Goal: Information Seeking & Learning: Learn about a topic

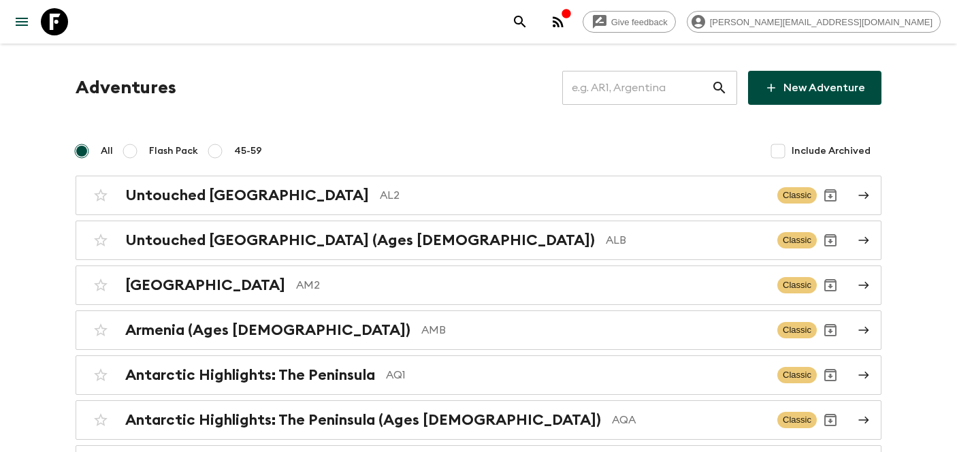
click at [634, 86] on input "text" at bounding box center [636, 88] width 149 height 38
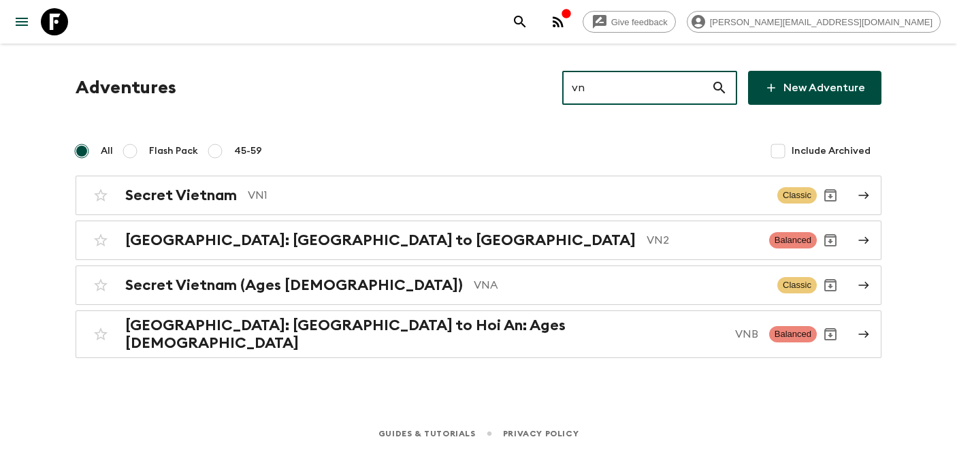
type input "vn1"
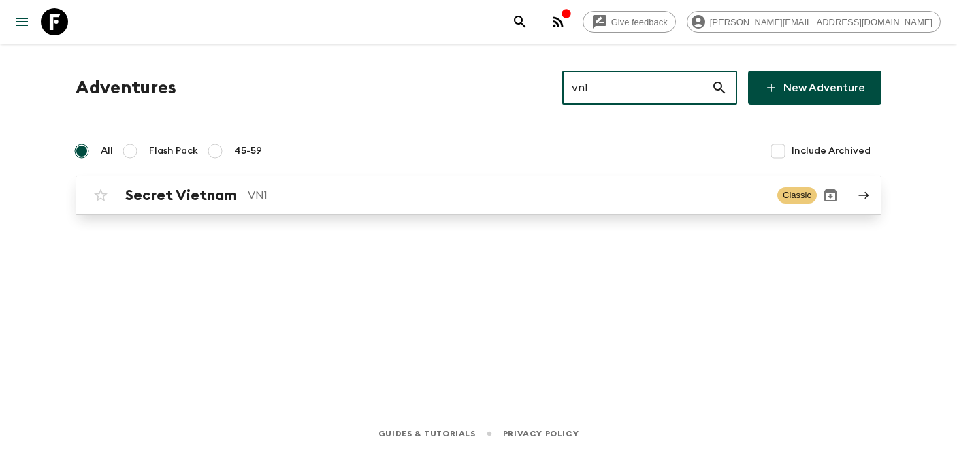
click at [181, 196] on h2 "Secret Vietnam" at bounding box center [181, 196] width 112 height 18
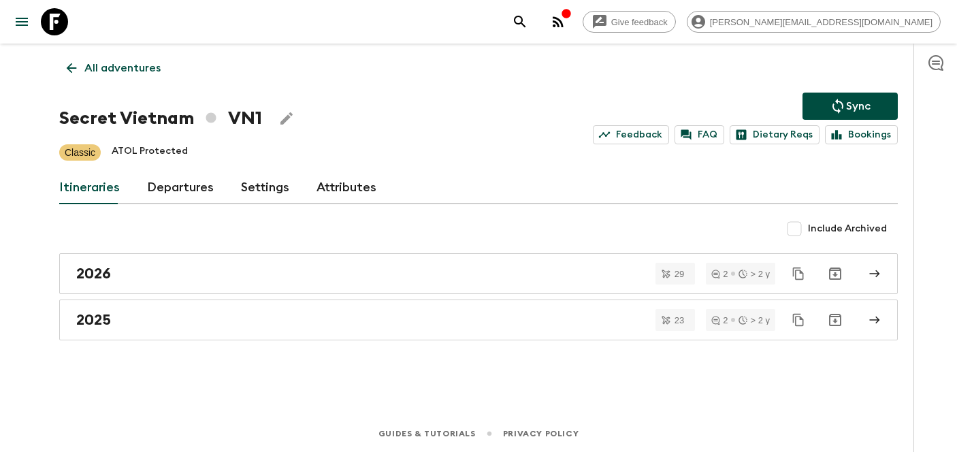
click at [193, 181] on link "Departures" at bounding box center [180, 188] width 67 height 33
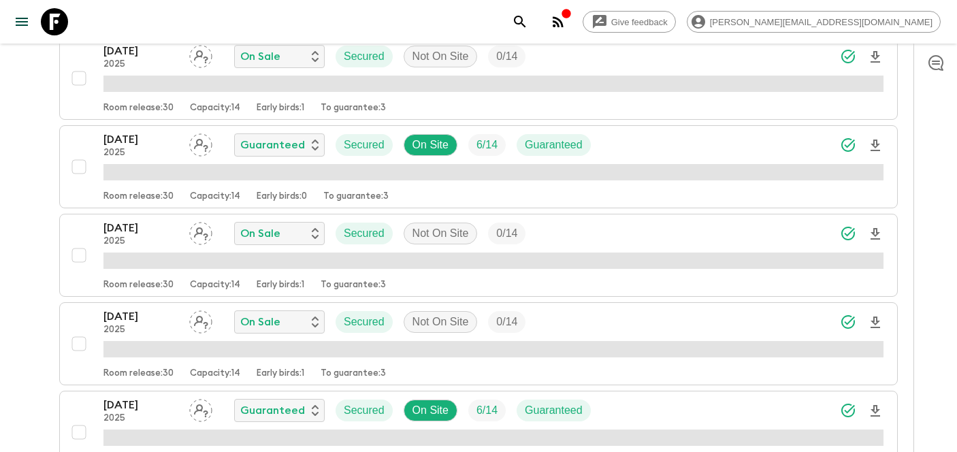
scroll to position [1588, 0]
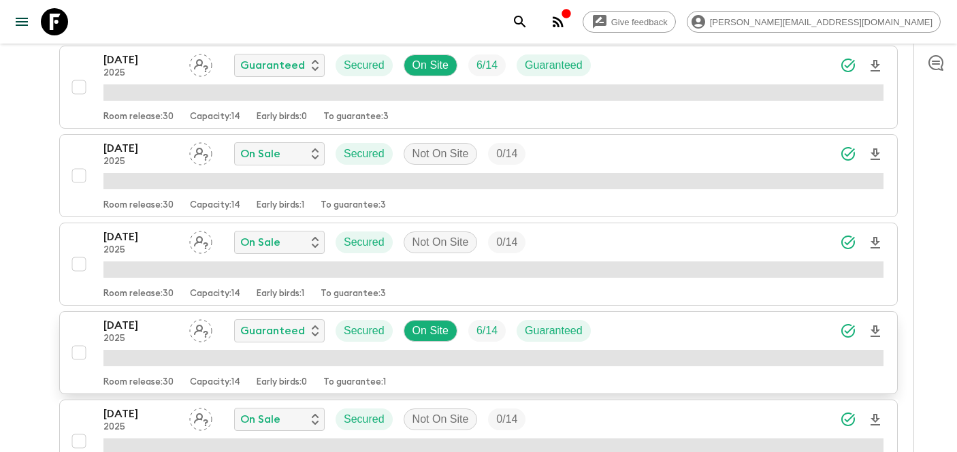
click at [161, 335] on p "2025" at bounding box center [140, 339] width 75 height 11
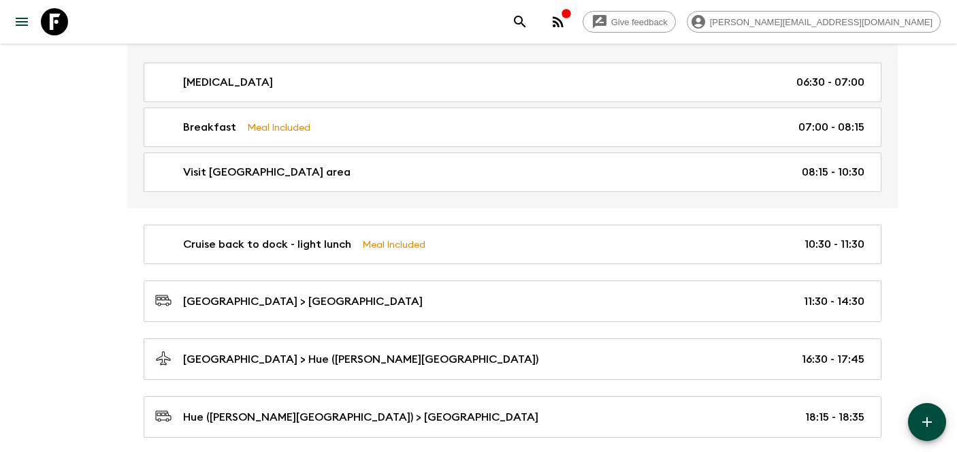
scroll to position [1098, 0]
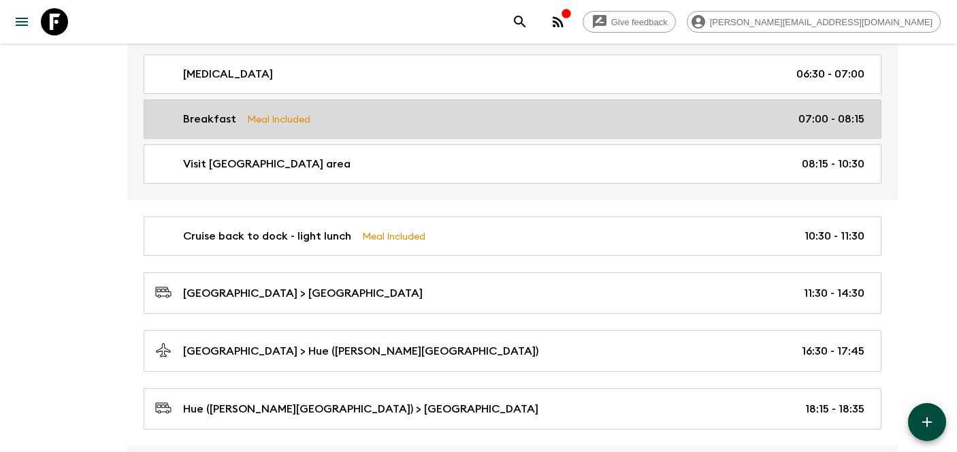
click at [370, 136] on link "Breakfast Meal Included 07:00 - 08:15" at bounding box center [513, 118] width 738 height 39
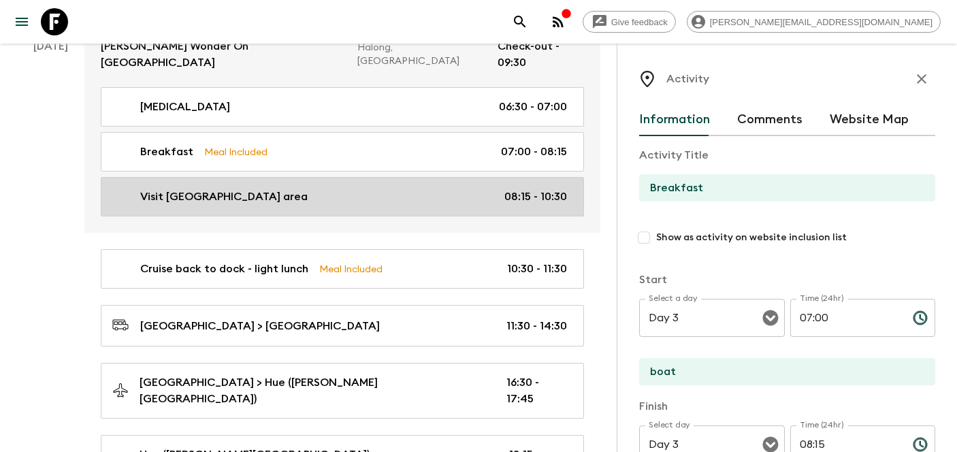
click at [369, 189] on div "Visit [GEOGRAPHIC_DATA] area 08:15 - 10:30" at bounding box center [339, 197] width 455 height 16
type input "Visit [GEOGRAPHIC_DATA] area"
type input "Frog pond"
type textarea "8:15: kayaking & swimming to explore the [GEOGRAPHIC_DATA] area - the famous fi…"
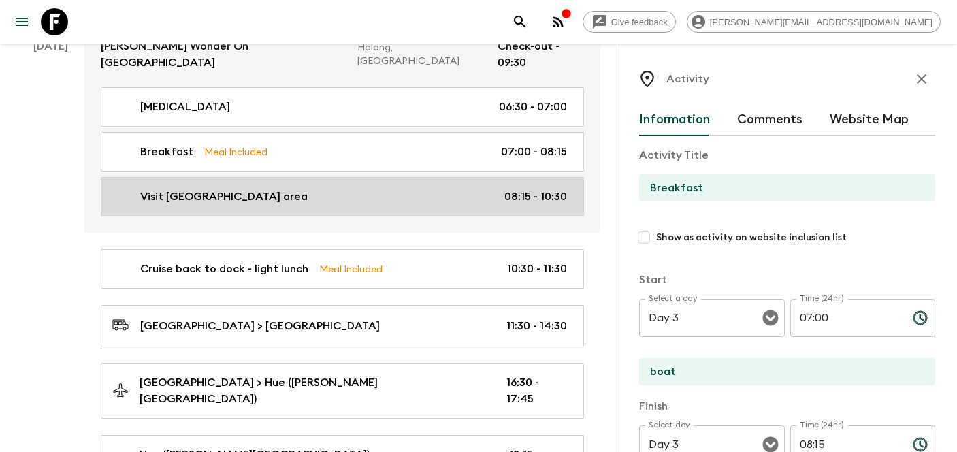
checkbox input "false"
type input "08:15"
type input "10:30"
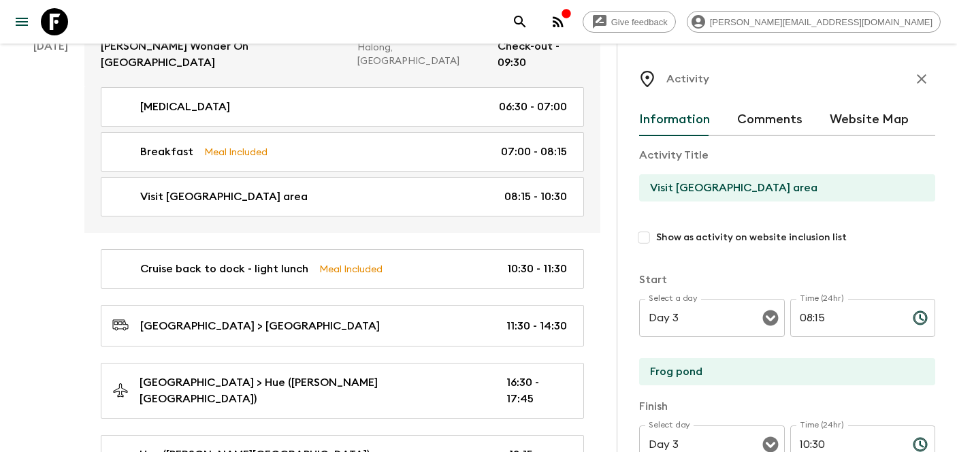
click at [929, 72] on icon "button" at bounding box center [922, 79] width 16 height 16
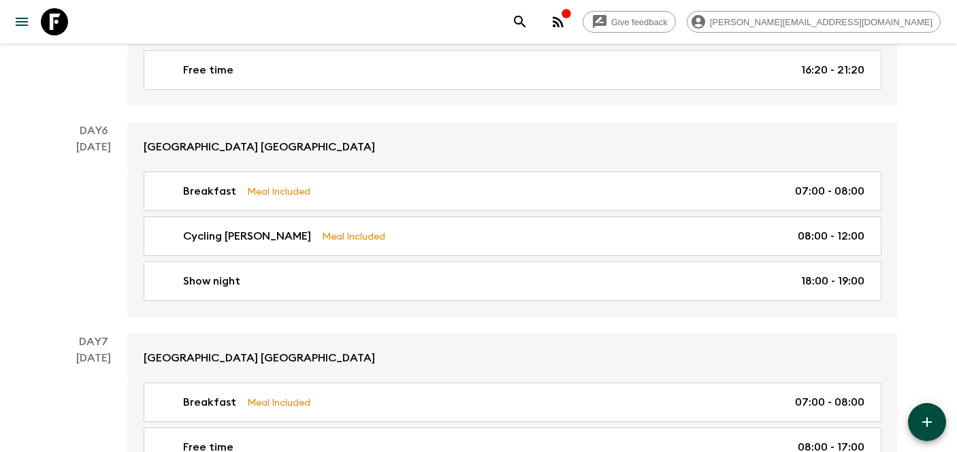
scroll to position [2404, 0]
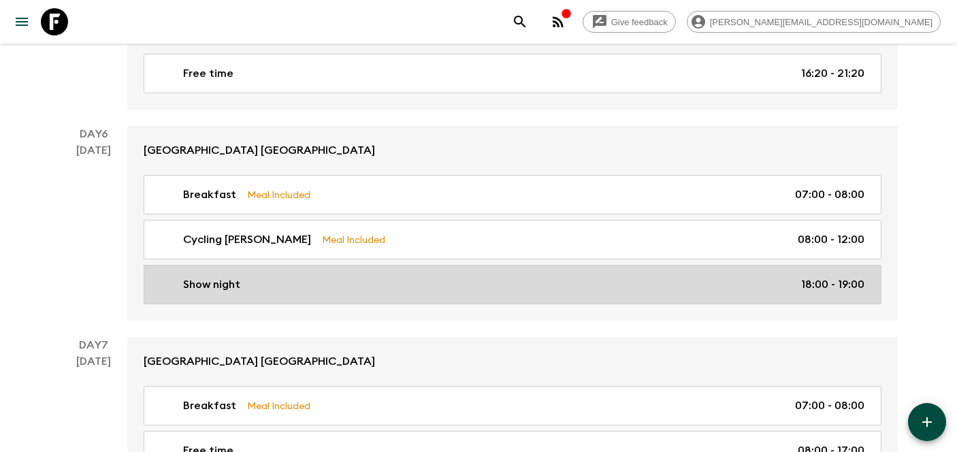
click at [421, 284] on div "Show night 18:00 - 19:00" at bounding box center [509, 284] width 709 height 16
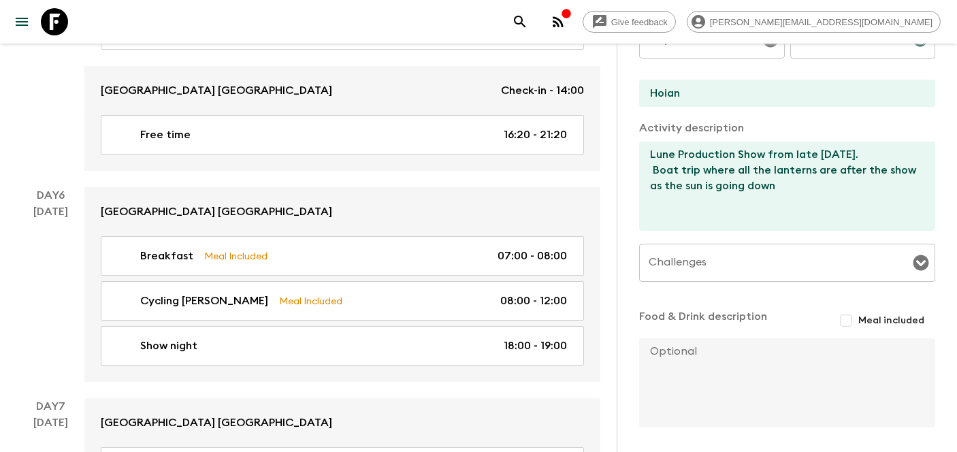
scroll to position [456, 0]
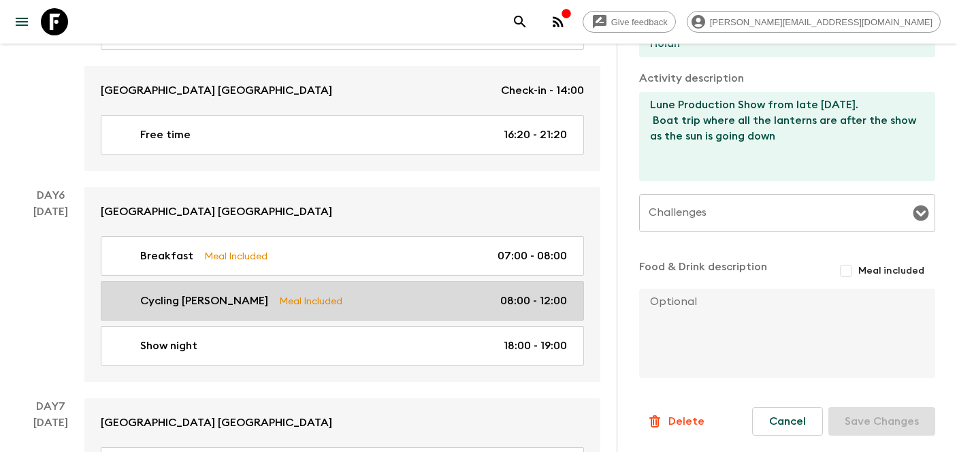
click at [315, 293] on div "Cycling [PERSON_NAME] Meal Included 08:00 - 12:00" at bounding box center [339, 301] width 455 height 16
type input "Cycling [PERSON_NAME]"
type input "Hoi An ancient town"
type textarea "Cycle through Hoi An’s countryside, past rice fields and swaying palms, soaking…"
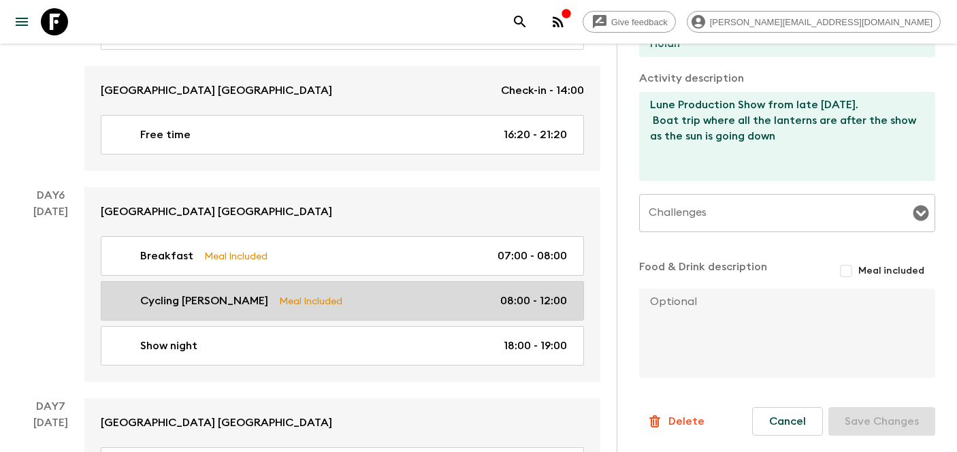
checkbox input "true"
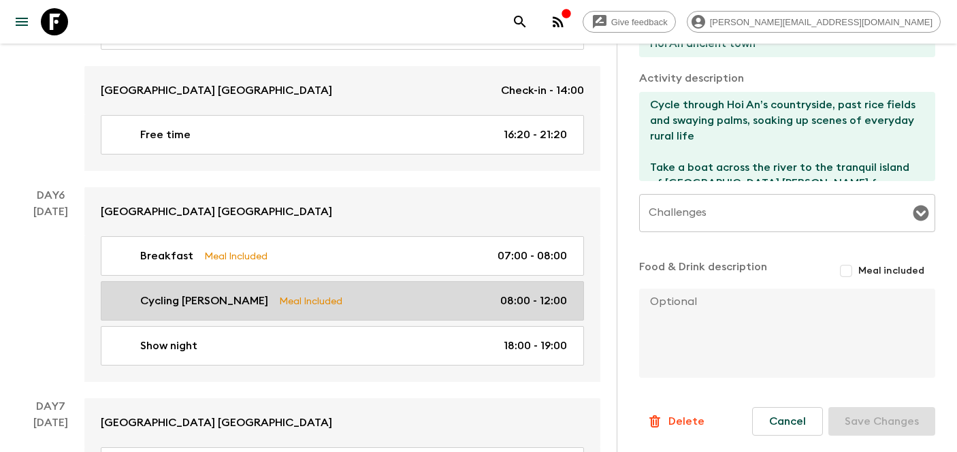
type input "08:00"
type input "12:00"
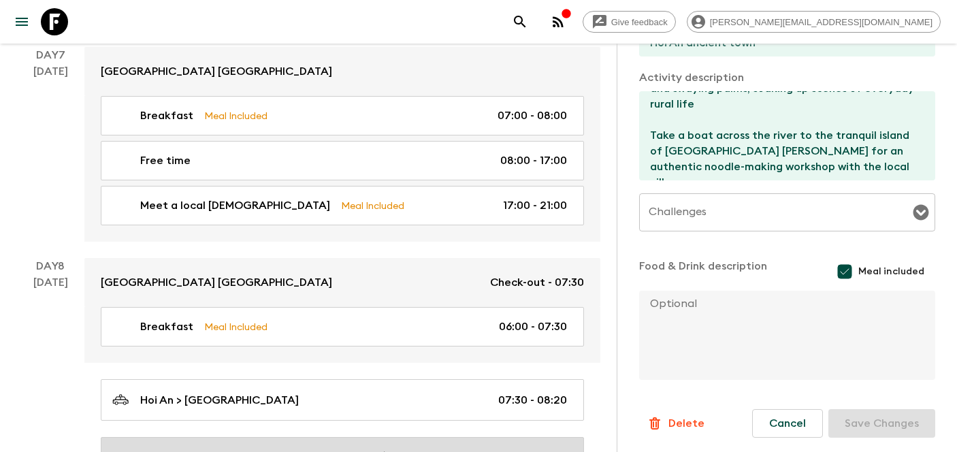
scroll to position [2750, 0]
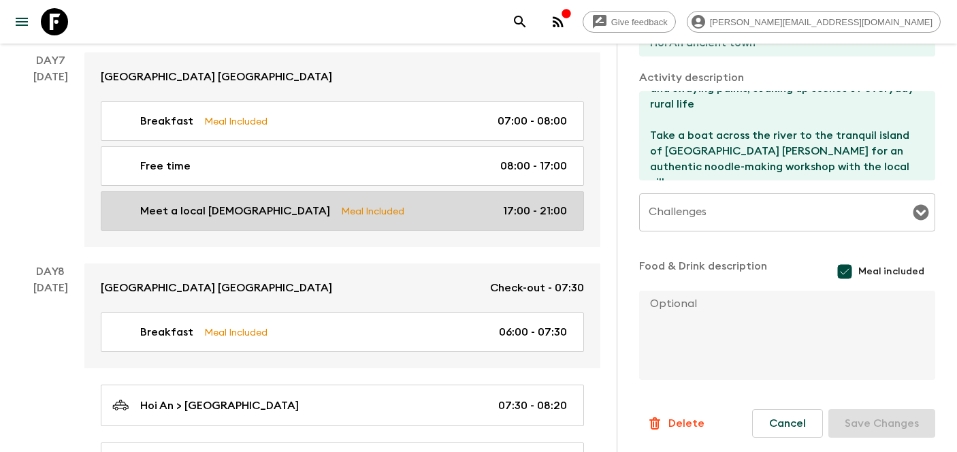
click at [369, 191] on link "Meet a local Hoianian Meal Included 17:00 - 21:00" at bounding box center [342, 210] width 483 height 39
type input "Meet a local [DEMOGRAPHIC_DATA]"
type textarea "Our host is called Mr [PERSON_NAME]. He's retired but a local legend and worked…"
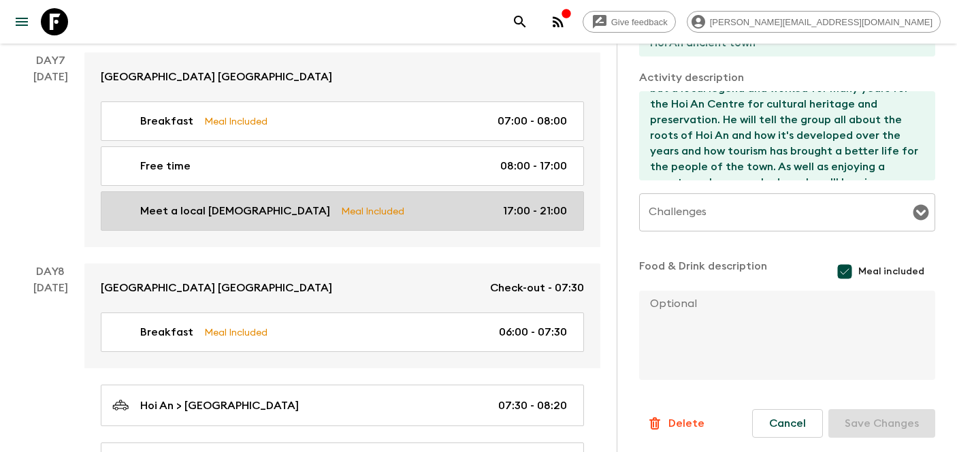
type input "Day 7"
type input "17:00"
type input "Day 7"
type input "21:00"
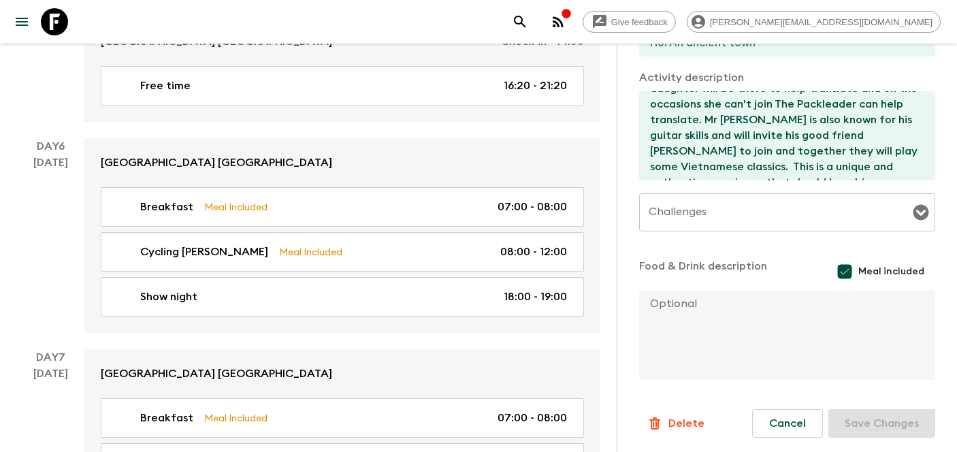
scroll to position [2423, 0]
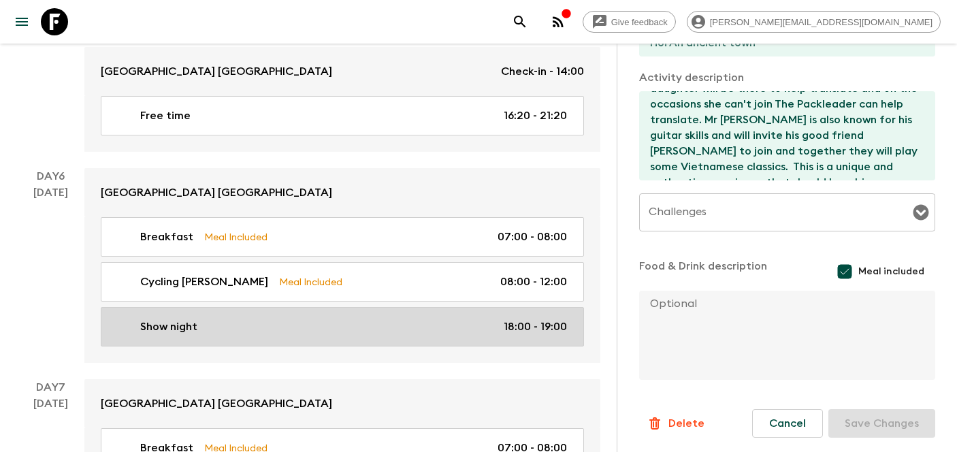
click at [283, 319] on div "Show night 18:00 - 19:00" at bounding box center [339, 327] width 455 height 16
type input "Show night"
type input "Hoian"
type textarea "Lune Production Show from late [DATE]. Boat trip where all the lanterns are aft…"
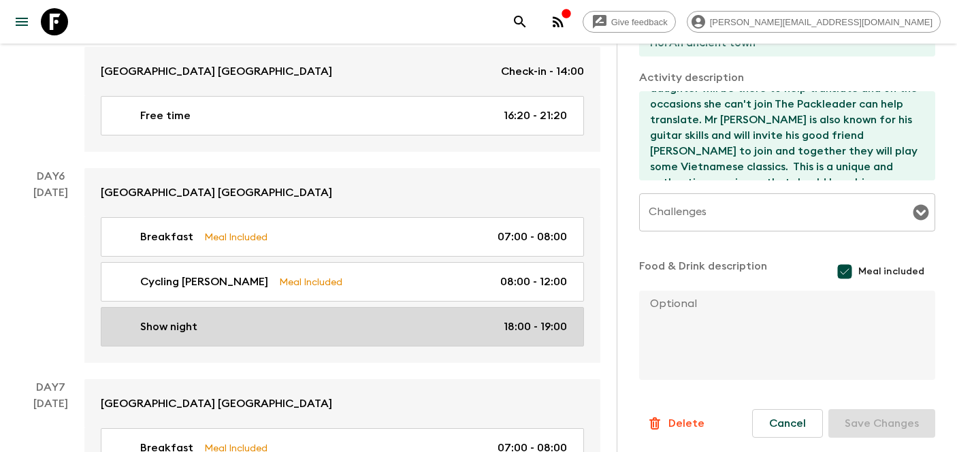
checkbox input "false"
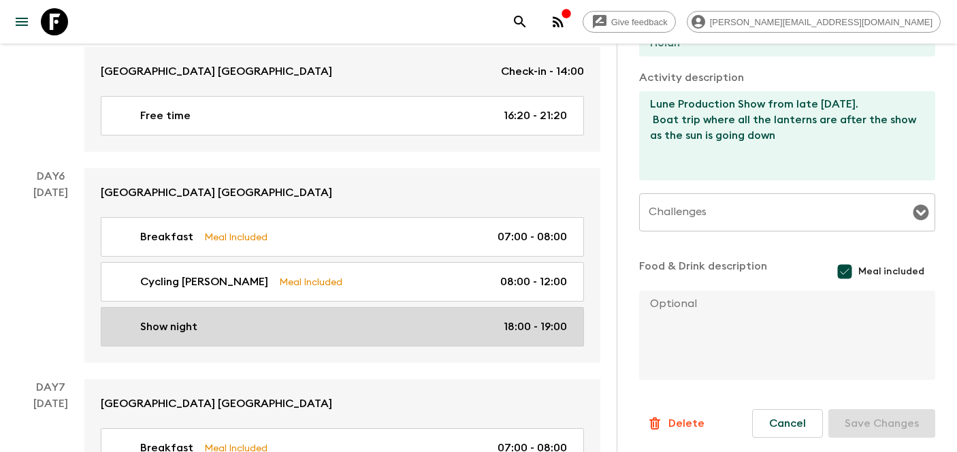
type input "Day 6"
type input "18:00"
type input "Day 6"
type input "19:00"
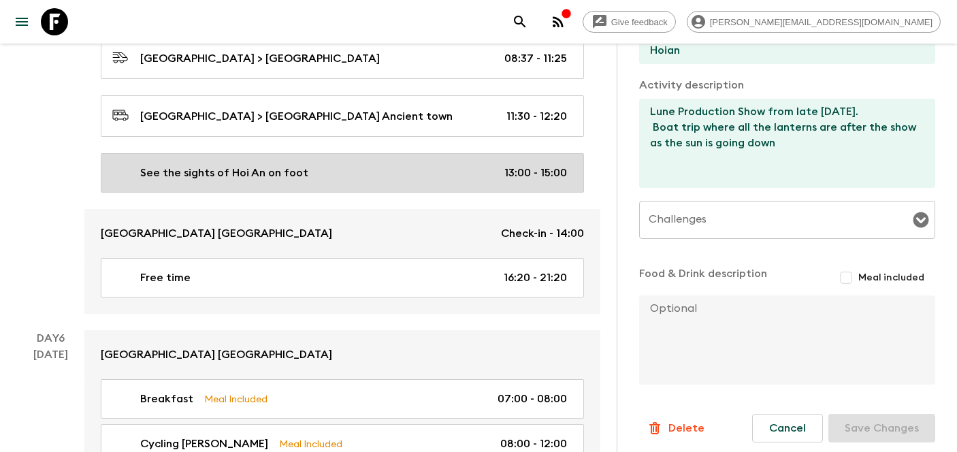
scroll to position [2235, 0]
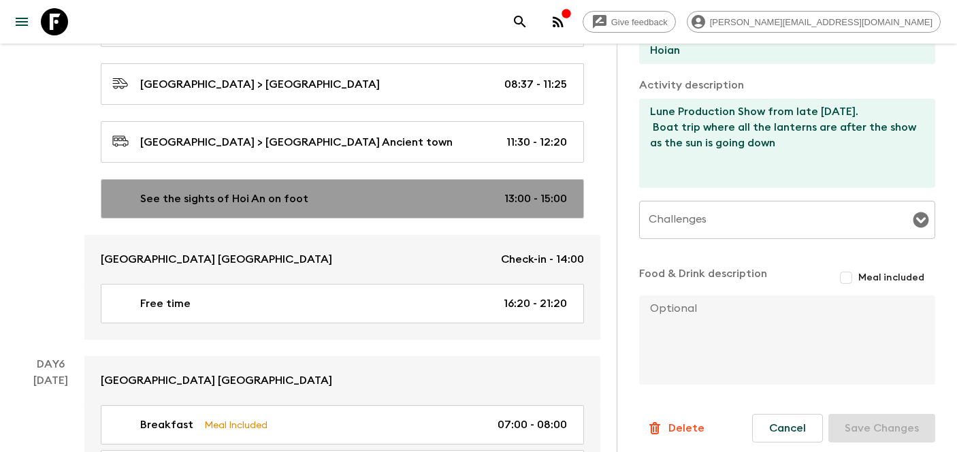
click at [284, 191] on p "See the sights of Hoi An on foot" at bounding box center [224, 199] width 168 height 16
type input "See the sights of Hoi An on foot"
type input "Hoi An Ancient town"
type textarea "Hoi An Ancient town"
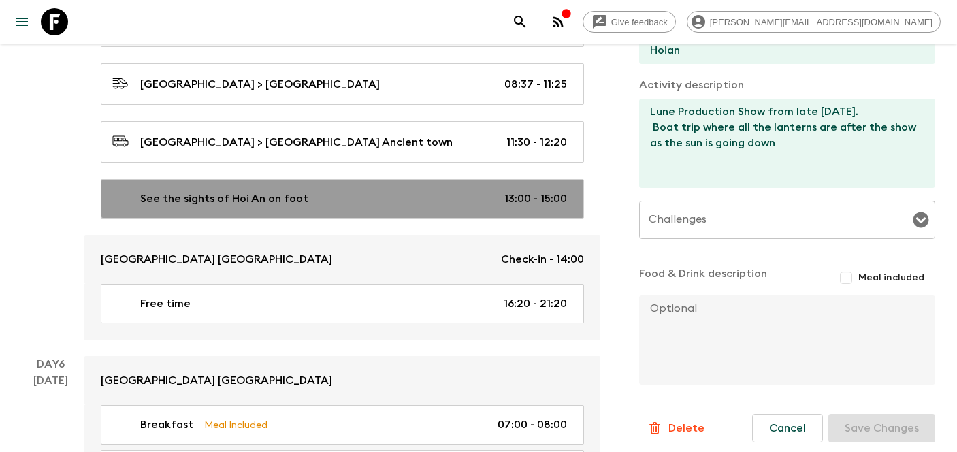
type textarea "After breakfast, walk in the late afternoon through the Old Quarter of [GEOGRAP…"
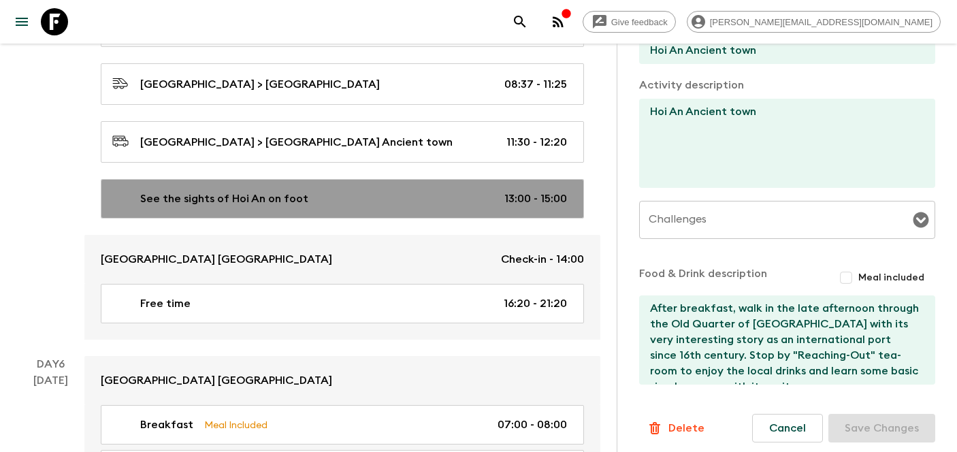
type input "Day 5"
type input "13:00"
type input "Day 5"
type input "15:00"
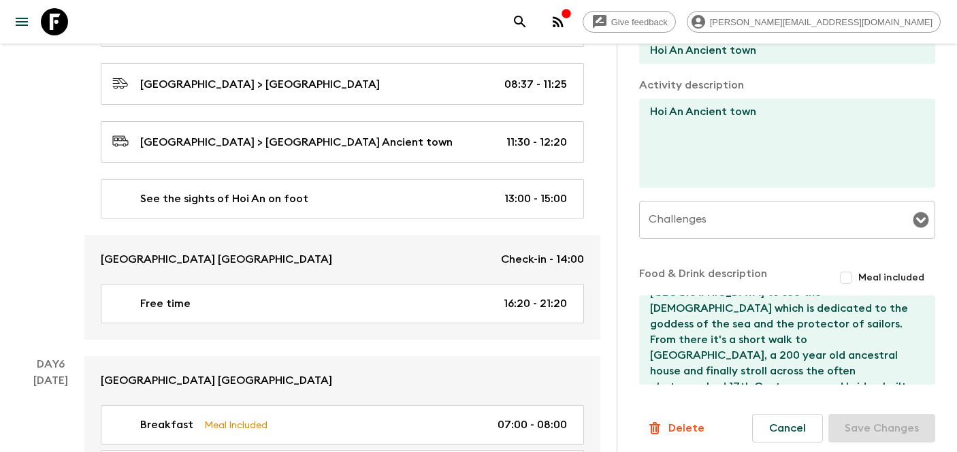
scroll to position [456, 0]
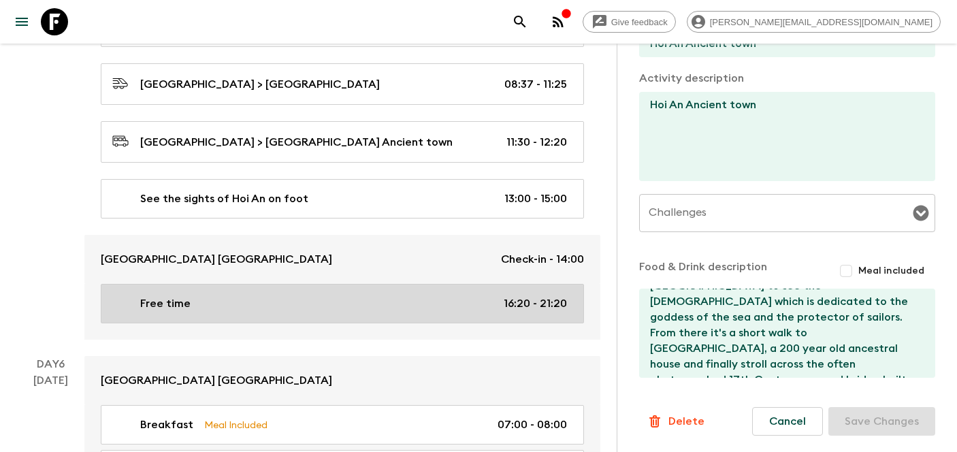
click at [240, 296] on div "Free time 16:20 - 21:20" at bounding box center [339, 304] width 455 height 16
type input "Free time"
type input "Hoi An ancient town"
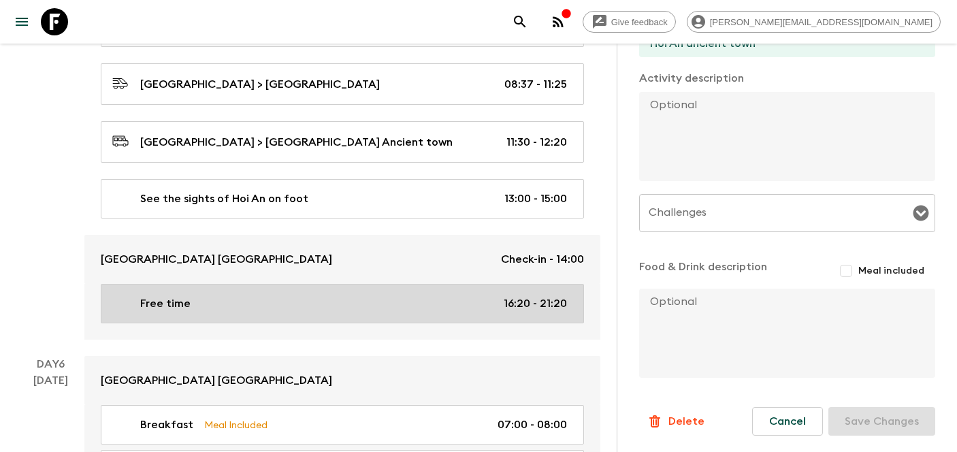
type input "16:20"
type input "21:20"
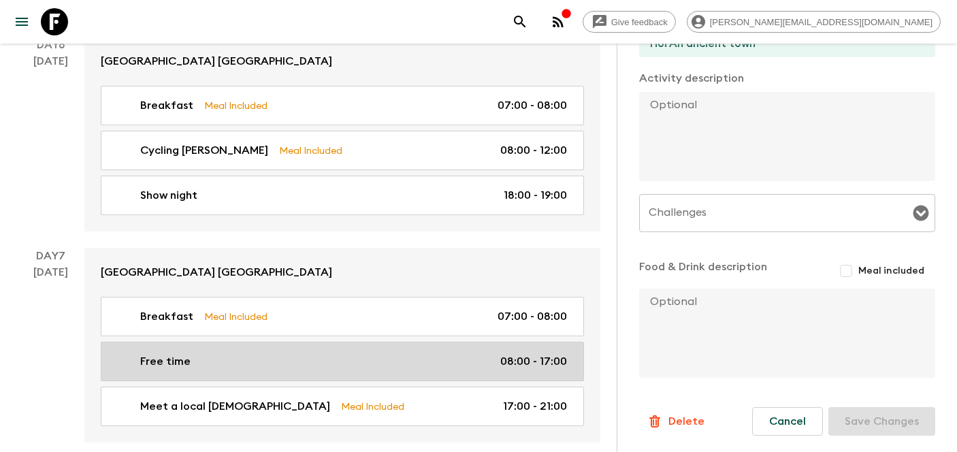
scroll to position [2580, 0]
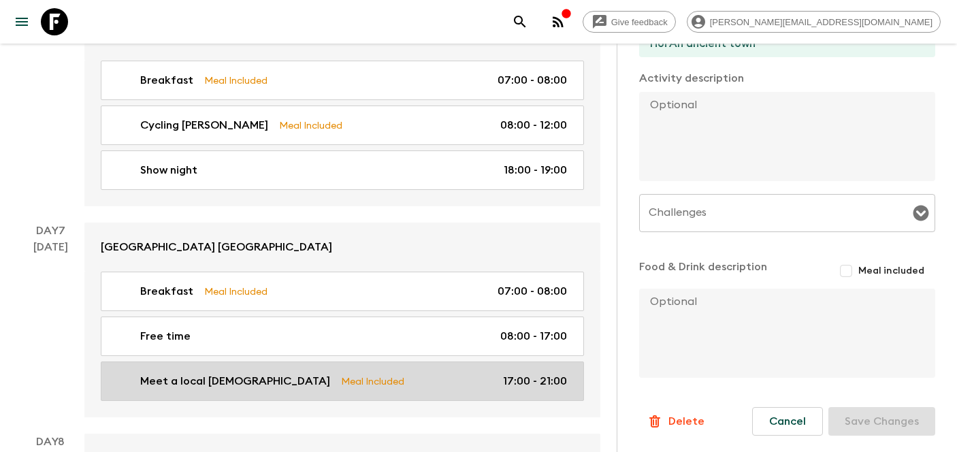
click at [377, 373] on div "Meet a local Hoianian Meal Included 17:00 - 21:00" at bounding box center [339, 381] width 455 height 16
type input "Meet a local [DEMOGRAPHIC_DATA]"
type textarea "Our host is called Mr [PERSON_NAME]. He's retired but a local legend and worked…"
checkbox input "true"
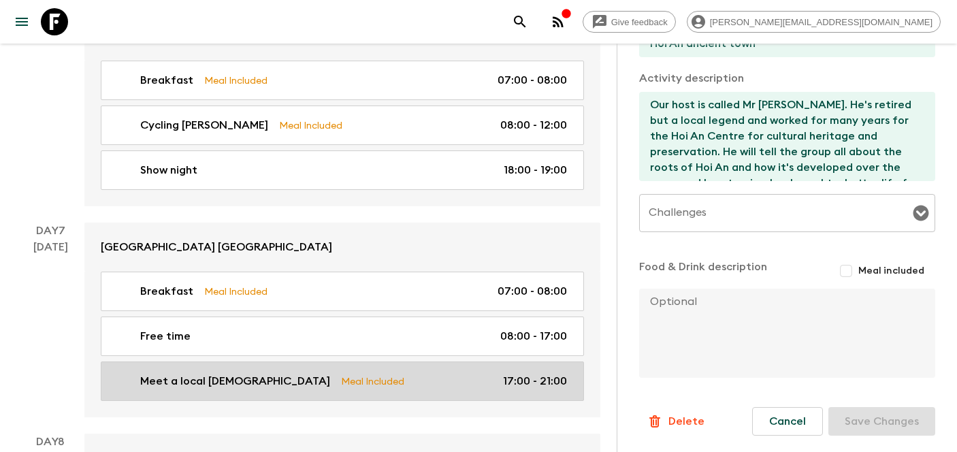
type input "Day 7"
type input "17:00"
type input "Day 7"
type input "21:00"
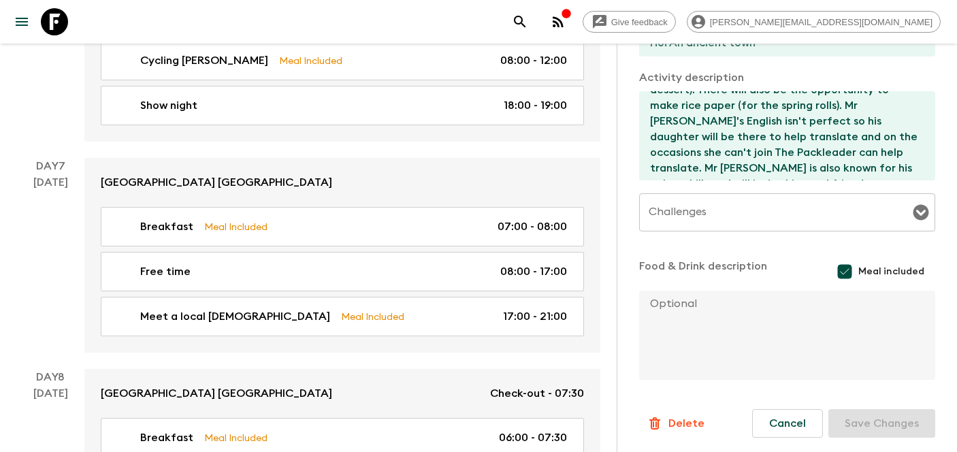
scroll to position [2669, 0]
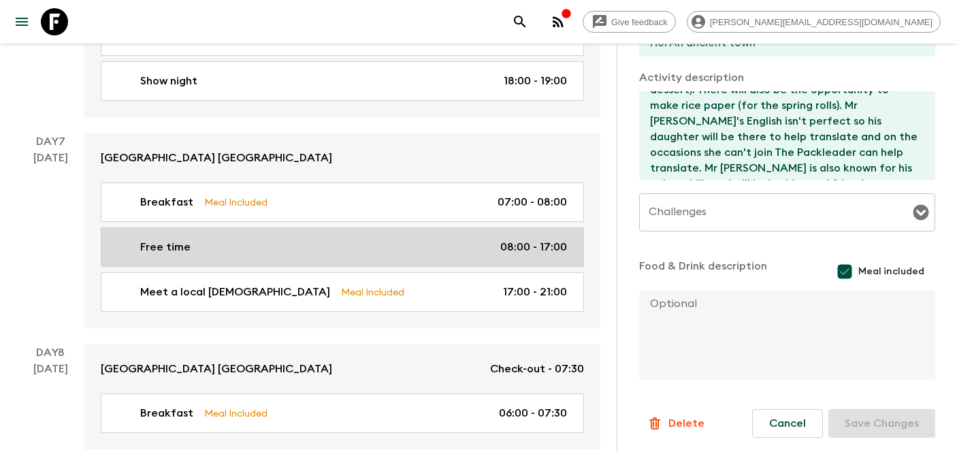
click at [373, 239] on div "Free time 08:00 - 17:00" at bounding box center [339, 247] width 455 height 16
type input "Free time"
type input "hotel"
checkbox input "false"
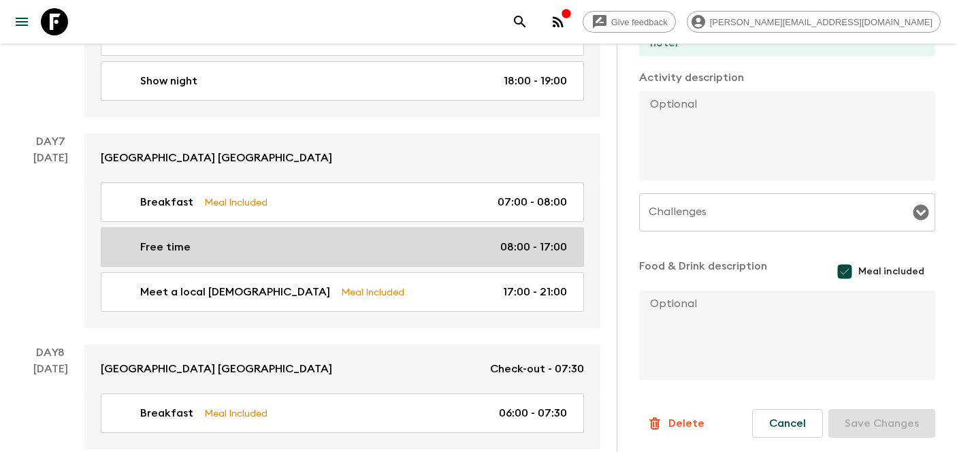
type input "08:00"
type input "17:00"
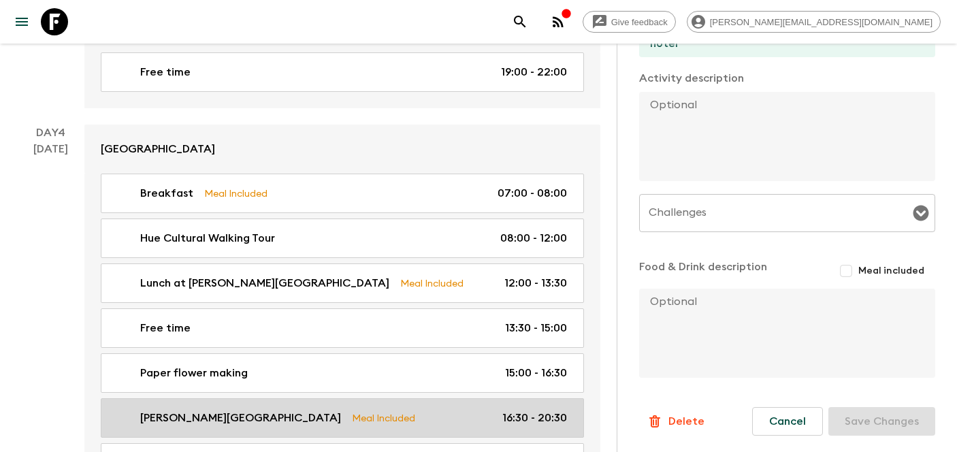
scroll to position [1603, 0]
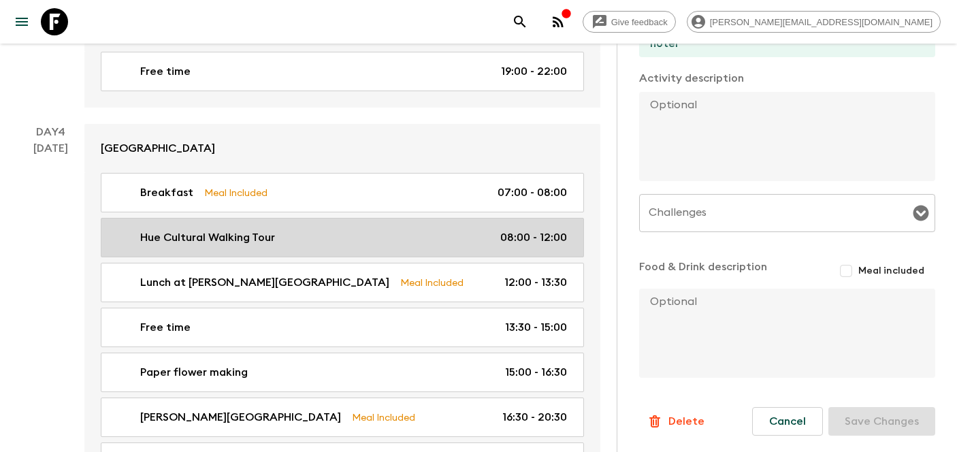
click at [262, 218] on link "Hue Cultural Walking Tour 08:00 - 12:00" at bounding box center [342, 237] width 483 height 39
type input "Hue Cultural Walking Tour"
type input "Imperial Citadel"
type textarea "Imperial Citadel"
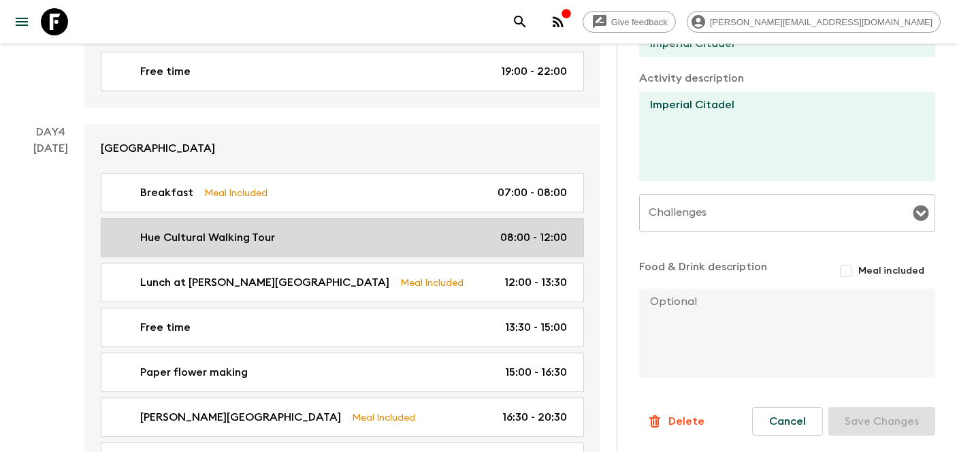
type input "Day 4"
type input "12:00"
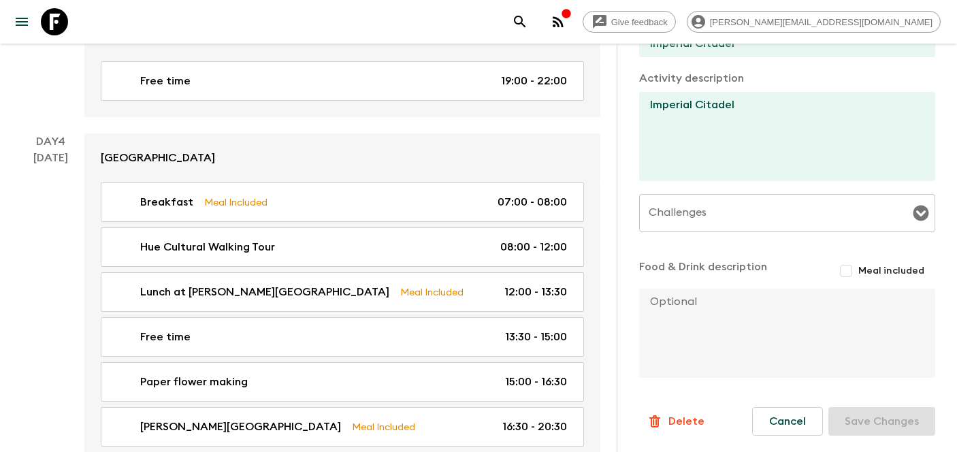
scroll to position [1574, 0]
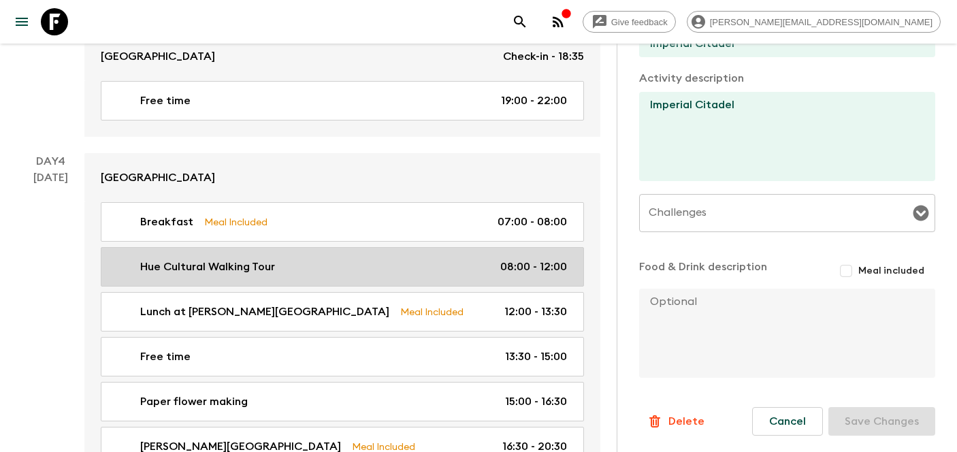
click at [254, 259] on p "Hue Cultural Walking Tour" at bounding box center [207, 267] width 135 height 16
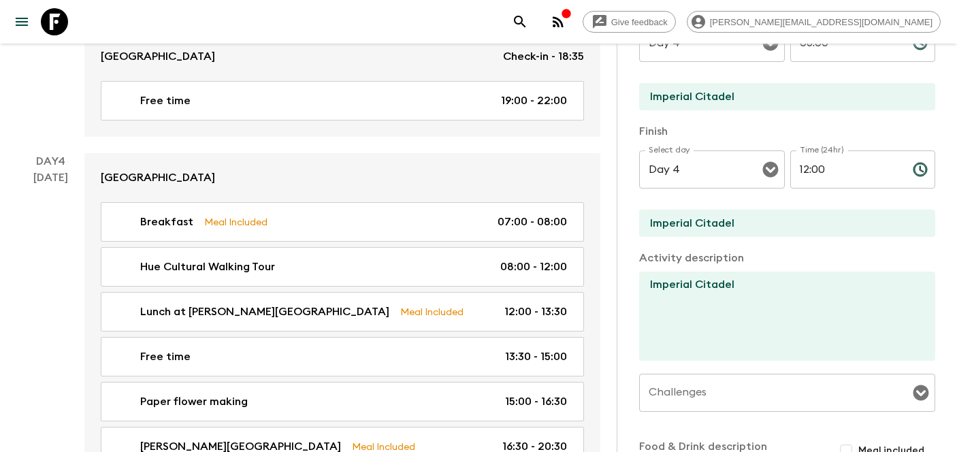
scroll to position [274, 0]
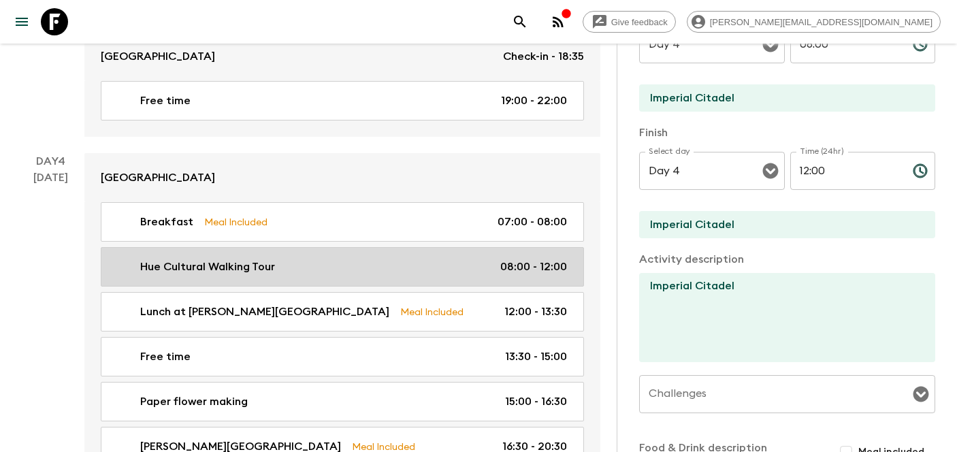
click at [330, 259] on div "Hue Cultural Walking Tour 08:00 - 12:00" at bounding box center [339, 267] width 455 height 16
click at [403, 259] on div "Hue Cultural Walking Tour 08:00 - 12:00" at bounding box center [339, 267] width 455 height 16
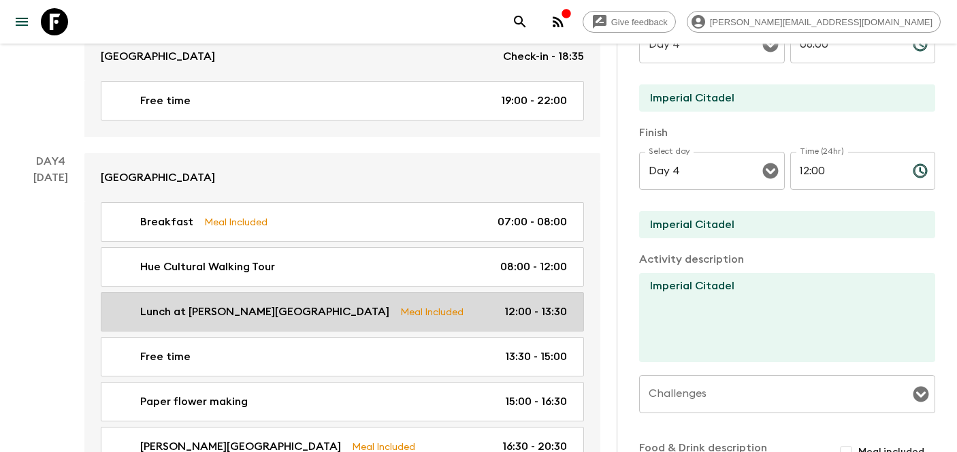
click at [406, 304] on div "Lunch at [PERSON_NAME][GEOGRAPHIC_DATA] Meal Included 12:00 - 13:30" at bounding box center [339, 312] width 455 height 16
type input "Lunch at [PERSON_NAME][GEOGRAPHIC_DATA]"
type input "[PERSON_NAME][GEOGRAPHIC_DATA]"
type textarea "Flaspackers do NOT eat with the nuns."
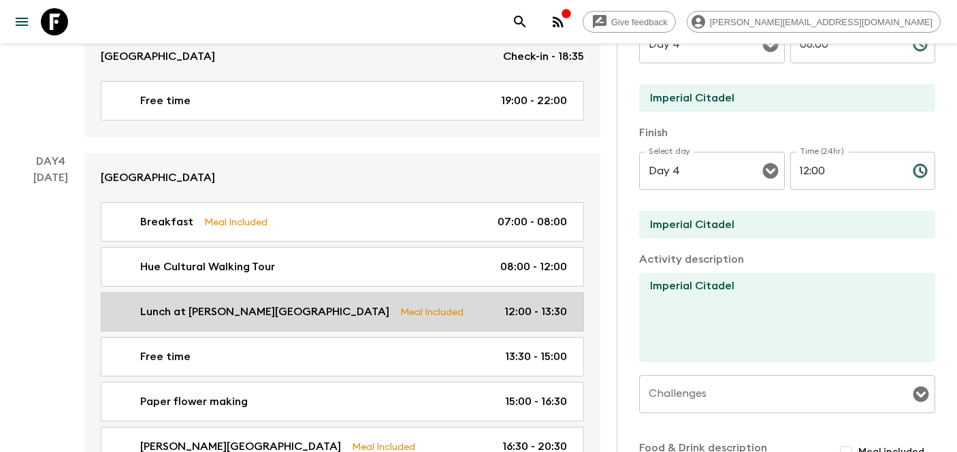
checkbox input "true"
type textarea "Vegetarian lunch at [PERSON_NAME][GEOGRAPHIC_DATA]. Eat and learn about their w…"
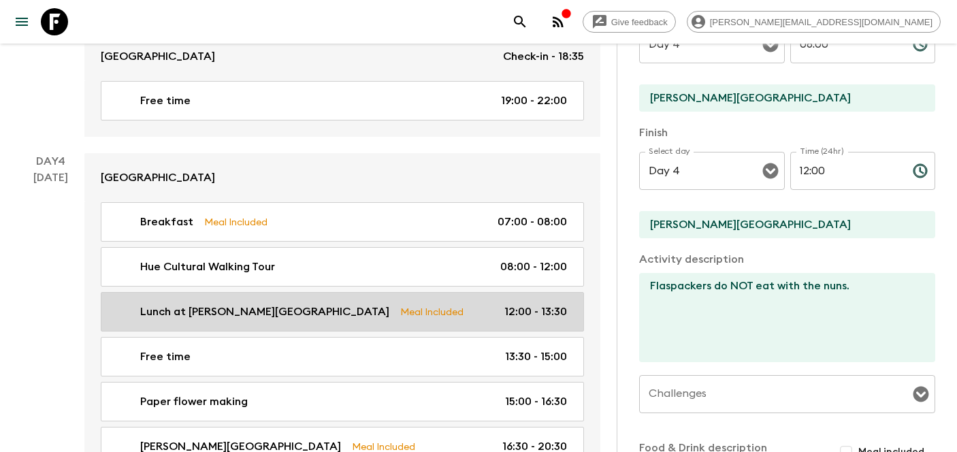
type input "12:00"
type input "13:30"
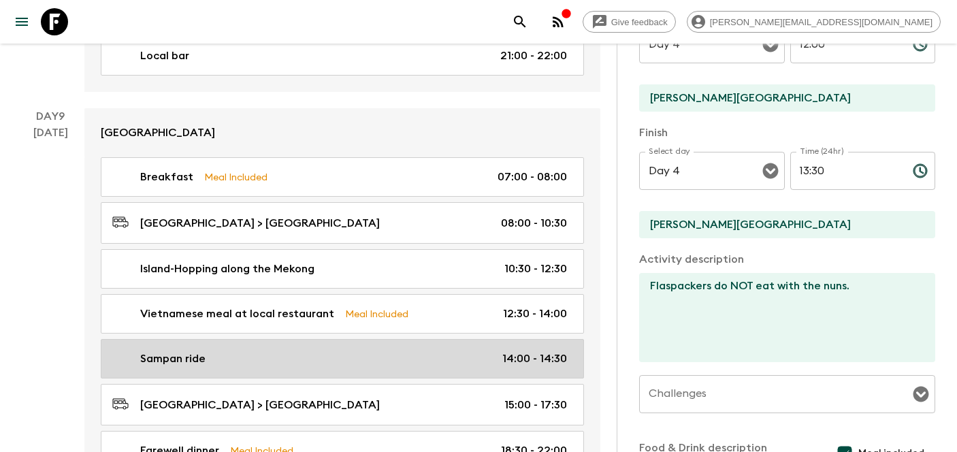
scroll to position [3511, 0]
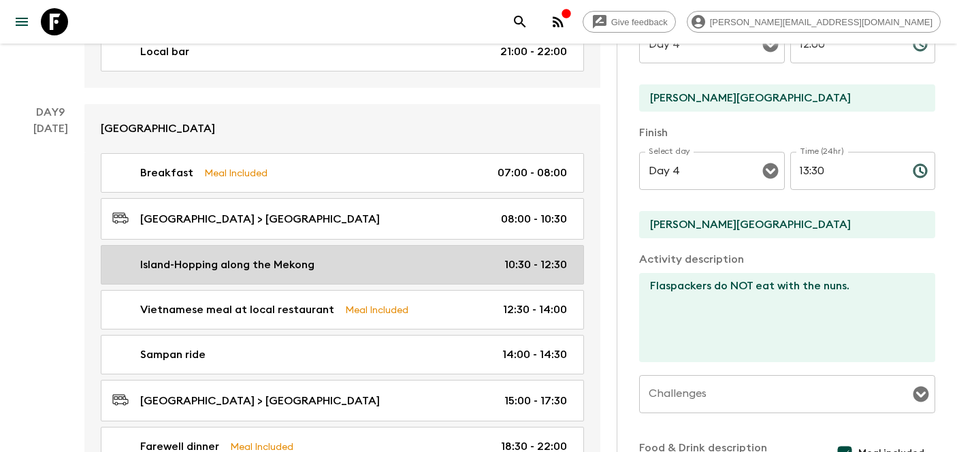
click at [259, 257] on p "Island-Hopping along the Mekong" at bounding box center [227, 265] width 174 height 16
type input "Island-Hopping along the Mekong"
type input "Mekong"
type textarea "'Island Hopping along the Mekong' Hop-on a river-cruiser - sampan - to explore …"
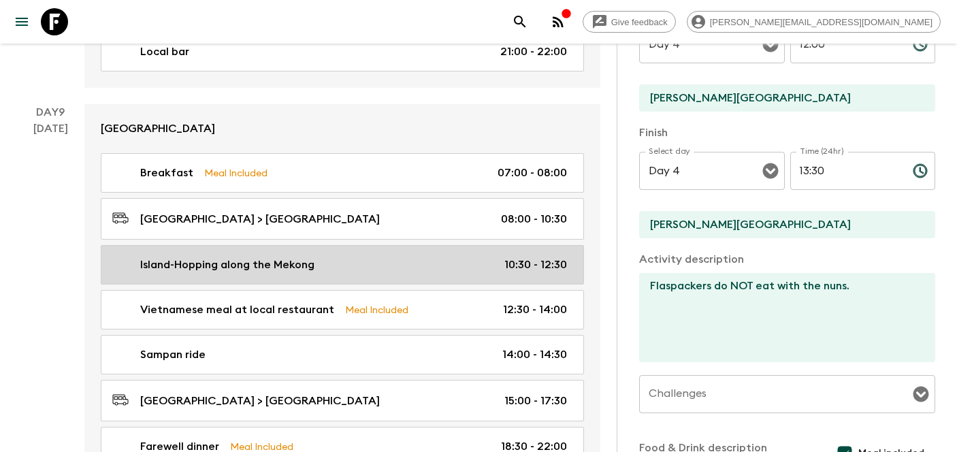
checkbox input "false"
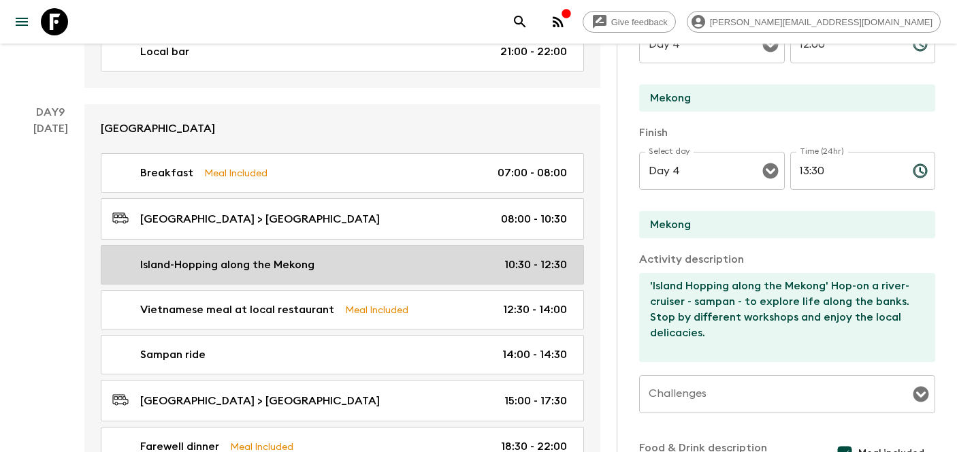
type input "Day 9"
type input "10:30"
type input "Day 9"
type input "12:30"
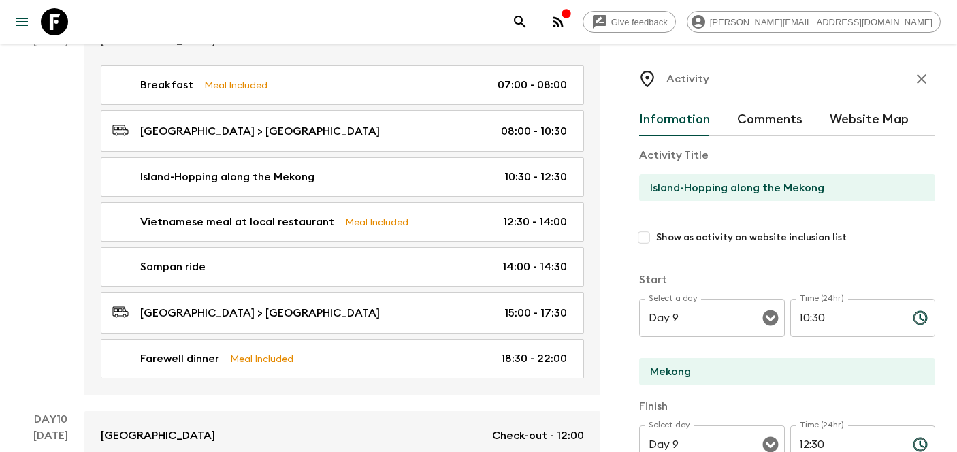
click at [925, 78] on icon "button" at bounding box center [922, 79] width 16 height 16
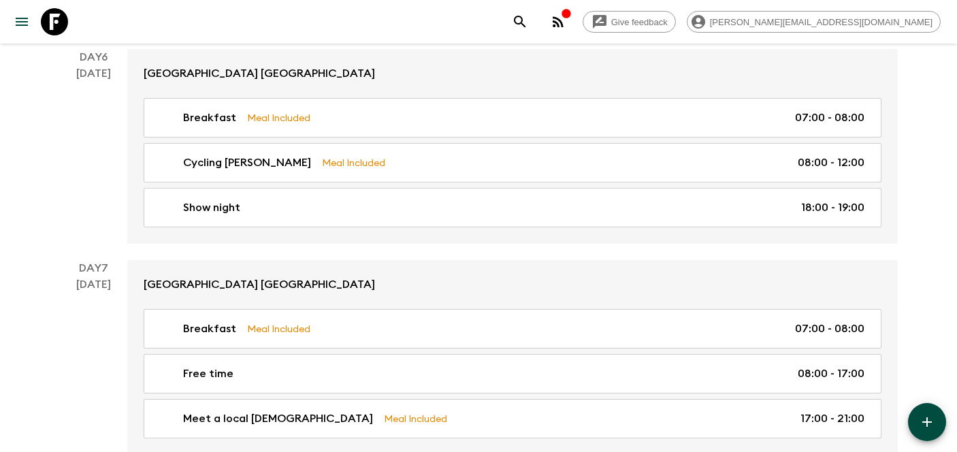
scroll to position [2461, 0]
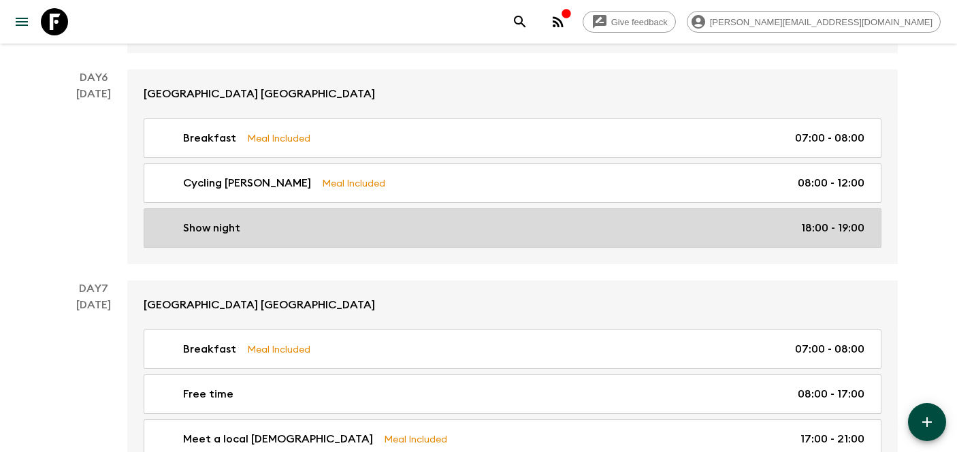
click at [276, 227] on div "Show night 18:00 - 19:00" at bounding box center [509, 228] width 709 height 16
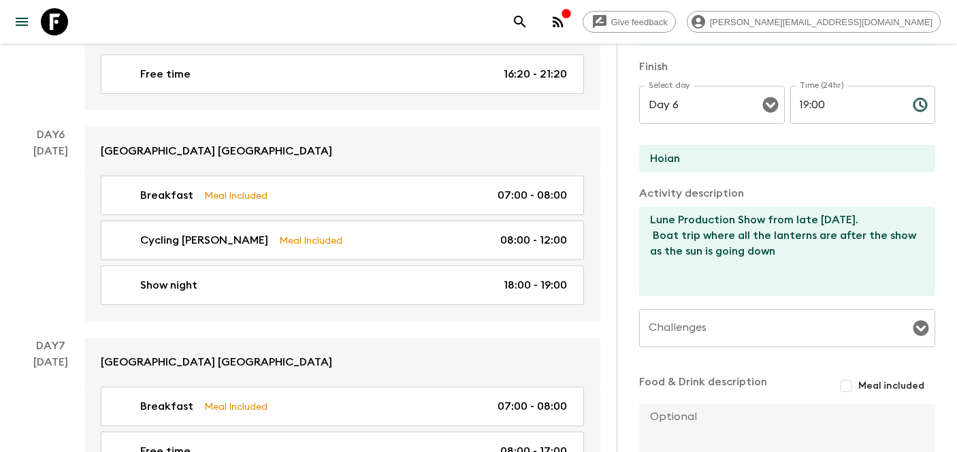
scroll to position [2568, 0]
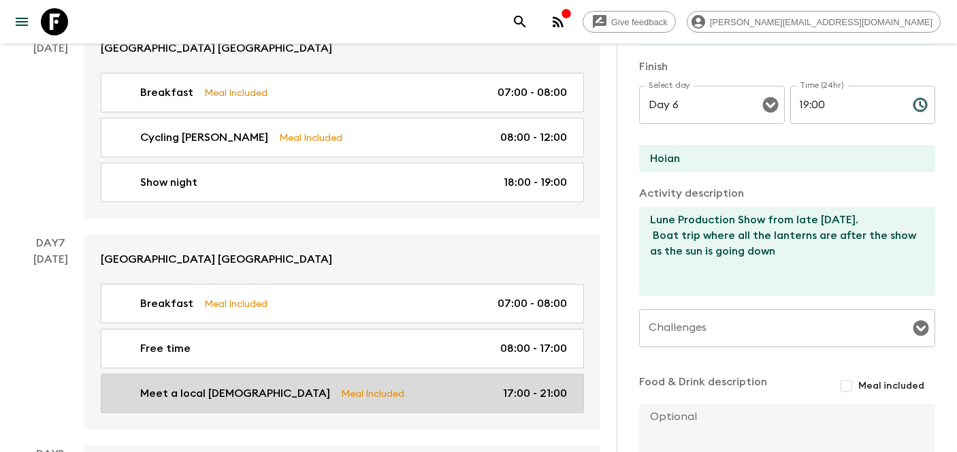
click at [328, 374] on link "Meet a local Hoianian Meal Included 17:00 - 21:00" at bounding box center [342, 393] width 483 height 39
type input "Meet a local [DEMOGRAPHIC_DATA]"
type input "Hoi An ancient town"
type textarea "Our host is called Mr [PERSON_NAME]. He's retired but a local legend and worked…"
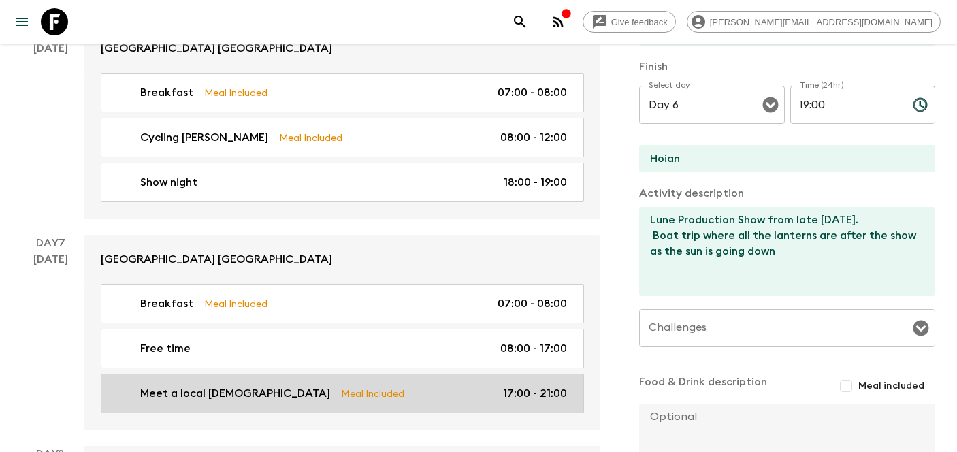
checkbox input "true"
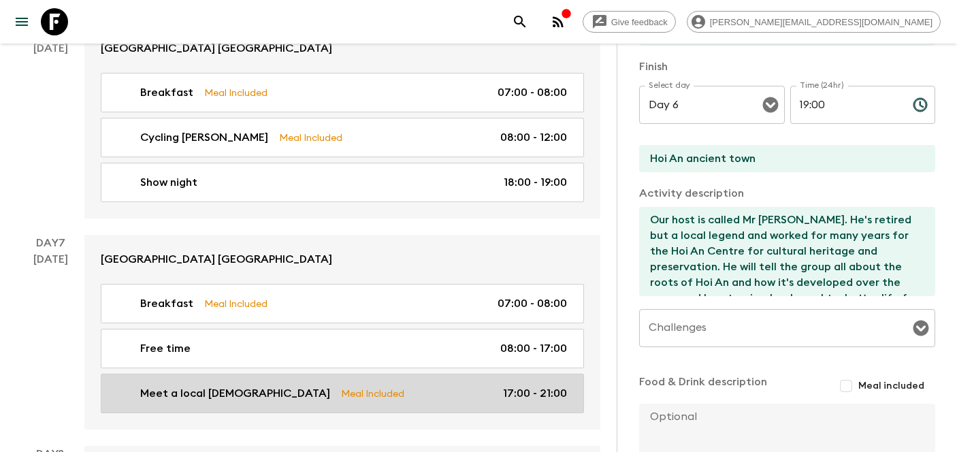
type input "Day 7"
type input "17:00"
type input "Day 7"
type input "21:00"
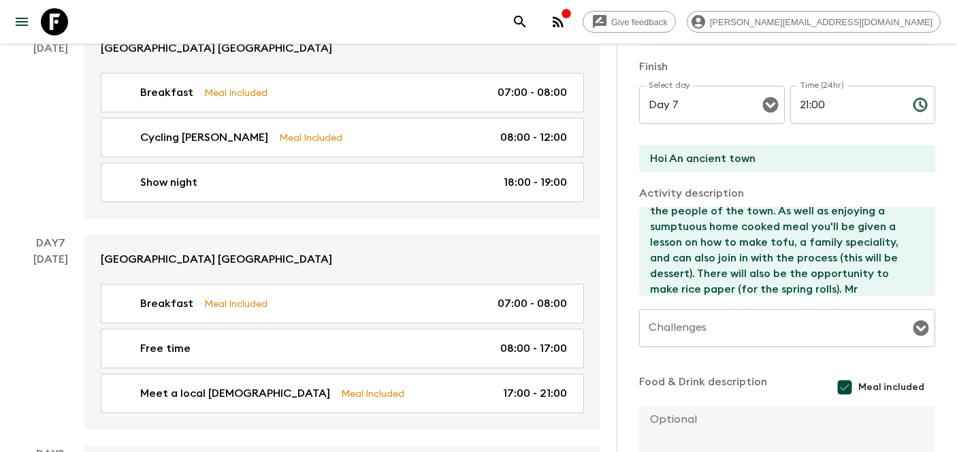
scroll to position [104, 0]
